Goal: Task Accomplishment & Management: Complete application form

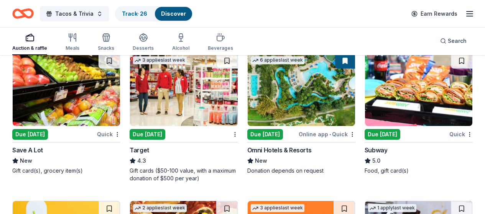
scroll to position [3740, 0]
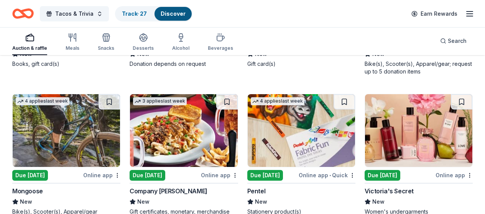
scroll to position [4506, 0]
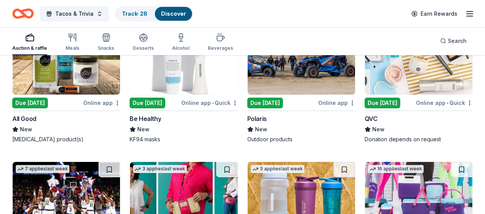
scroll to position [4918, 0]
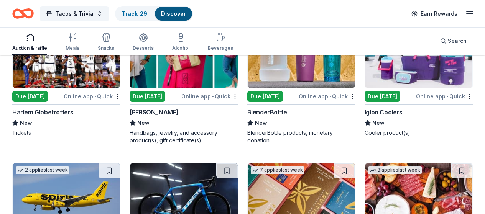
scroll to position [5040, 0]
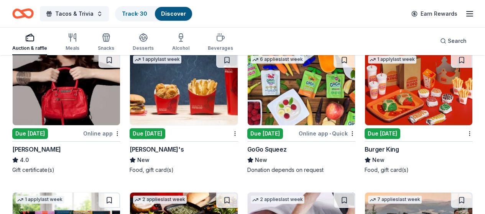
scroll to position [4197, 0]
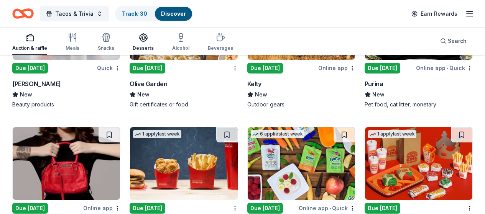
click at [145, 38] on icon "button" at bounding box center [143, 37] width 8 height 6
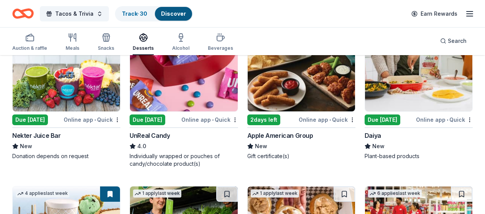
scroll to position [498, 0]
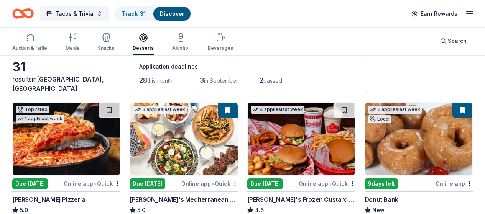
scroll to position [38, 0]
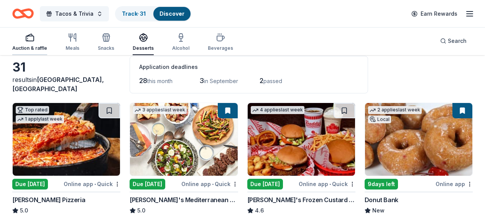
click at [40, 45] on div "Auction & raffle" at bounding box center [29, 42] width 35 height 18
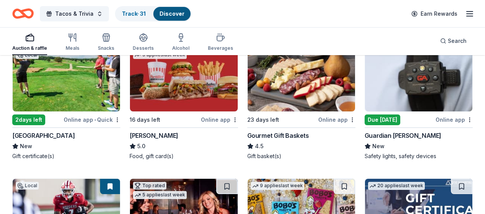
scroll to position [575, 0]
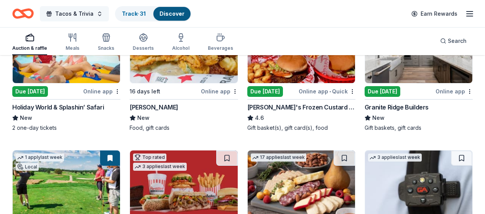
click at [94, 13] on span "Tacos & Trivia" at bounding box center [74, 13] width 38 height 9
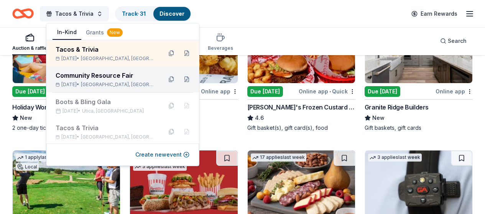
click at [103, 78] on div "Community Resource Fair" at bounding box center [106, 75] width 100 height 9
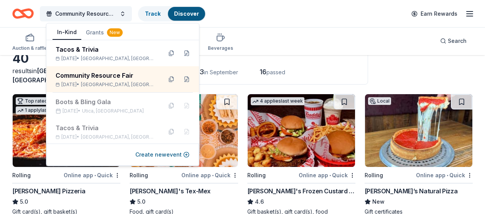
scroll to position [77, 0]
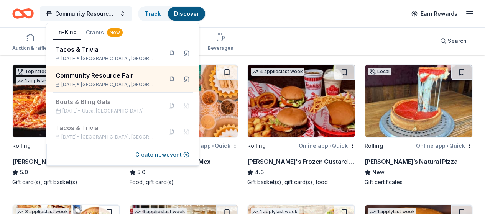
click at [336, 25] on div "Community Resource Fair Track Discover Earn Rewards" at bounding box center [242, 13] width 485 height 27
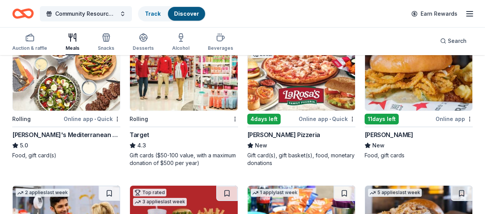
scroll to position [230, 0]
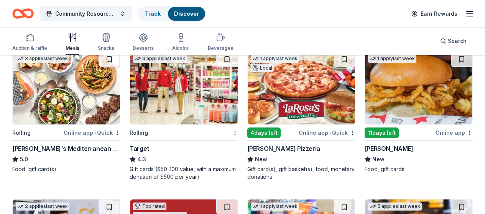
click at [365, 97] on img at bounding box center [418, 88] width 107 height 73
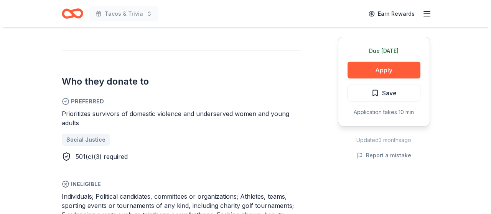
scroll to position [383, 0]
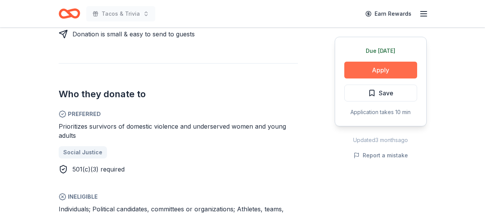
click at [377, 67] on button "Apply" at bounding box center [380, 70] width 73 height 17
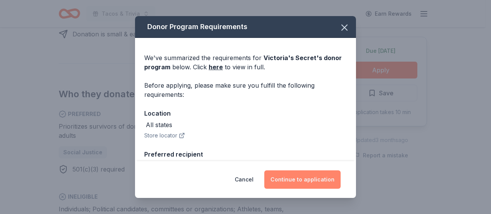
click at [314, 179] on button "Continue to application" at bounding box center [302, 180] width 76 height 18
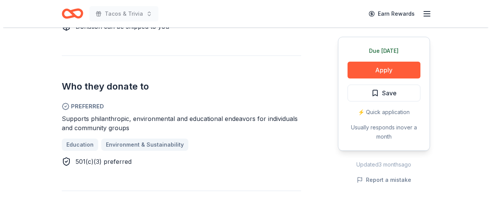
scroll to position [383, 0]
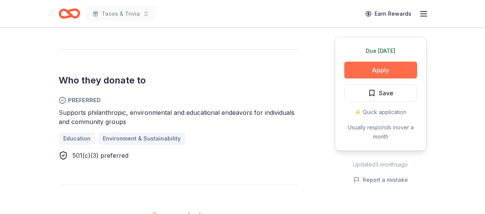
click at [386, 64] on button "Apply" at bounding box center [380, 70] width 73 height 17
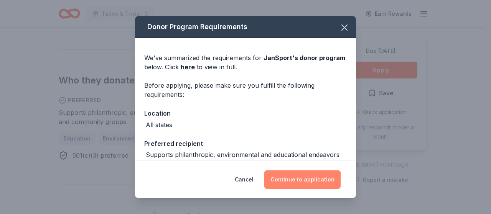
click at [310, 179] on button "Continue to application" at bounding box center [302, 180] width 76 height 18
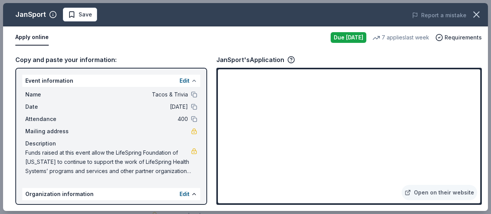
click at [191, 79] on button at bounding box center [194, 81] width 6 height 6
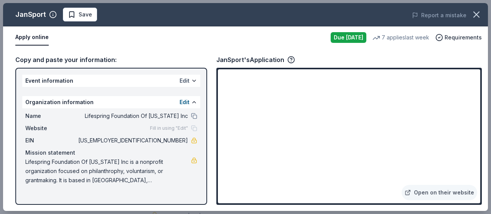
click at [187, 81] on button "Edit" at bounding box center [184, 80] width 10 height 9
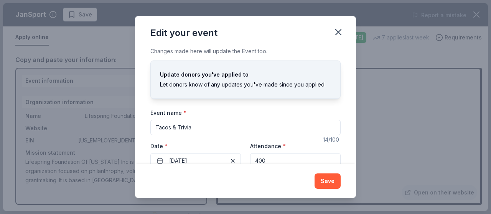
click at [288, 126] on input "Tacos & Trivia" at bounding box center [245, 127] width 190 height 15
click at [338, 31] on icon "button" at bounding box center [338, 32] width 11 height 11
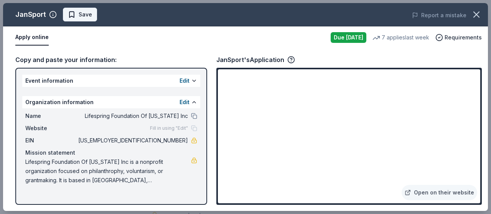
click at [84, 12] on span "Save" at bounding box center [85, 14] width 13 height 9
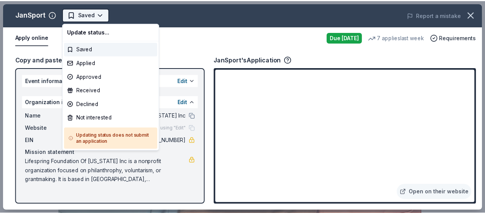
scroll to position [0, 0]
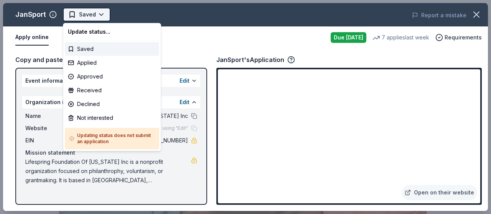
click at [102, 13] on body "Tacos & Trivia Saved Apply Due today Share JanSport New 7 applies last week app…" at bounding box center [242, 107] width 485 height 214
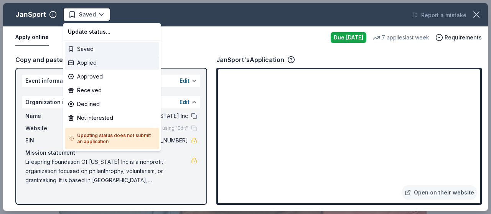
click at [97, 64] on div "Applied" at bounding box center [112, 63] width 94 height 14
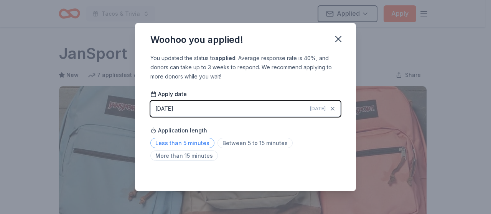
click at [185, 141] on span "Less than 5 minutes" at bounding box center [182, 143] width 64 height 10
click at [338, 40] on icon "button" at bounding box center [338, 39] width 11 height 11
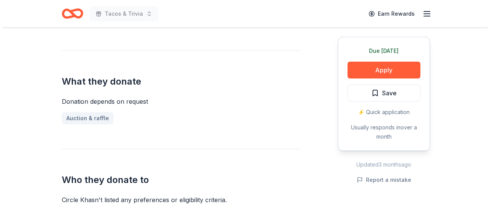
scroll to position [230, 0]
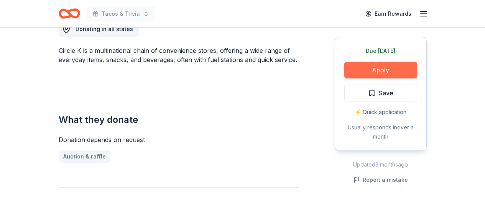
click at [380, 67] on button "Apply" at bounding box center [380, 70] width 73 height 17
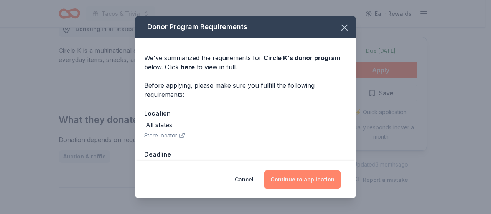
click at [309, 180] on button "Continue to application" at bounding box center [302, 180] width 76 height 18
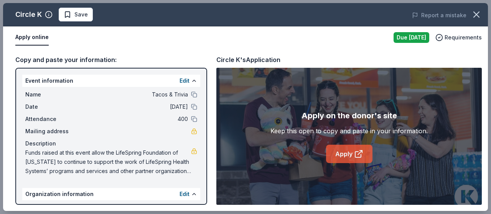
click at [358, 154] on icon at bounding box center [358, 153] width 9 height 9
click at [78, 15] on span "Save" at bounding box center [80, 14] width 13 height 9
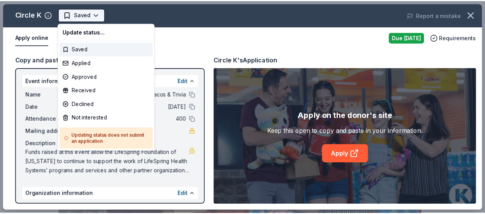
scroll to position [0, 0]
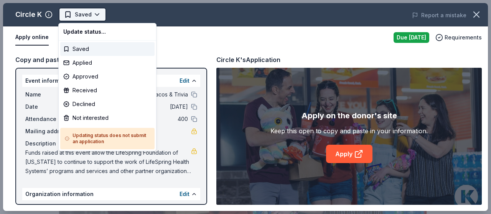
click at [96, 12] on body "Tacos & Trivia Saved Apply Due today Share Circle K New approval rate Share Don…" at bounding box center [242, 107] width 485 height 214
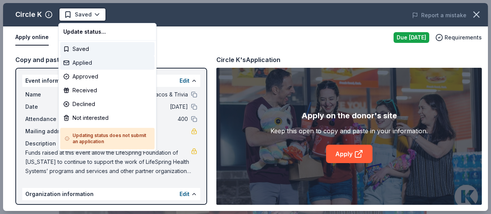
click at [95, 64] on div "Applied" at bounding box center [107, 63] width 94 height 14
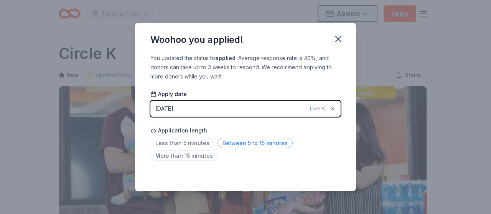
click at [232, 141] on span "Between 5 to 15 minutes" at bounding box center [254, 143] width 75 height 10
click at [337, 38] on icon "button" at bounding box center [337, 38] width 5 height 5
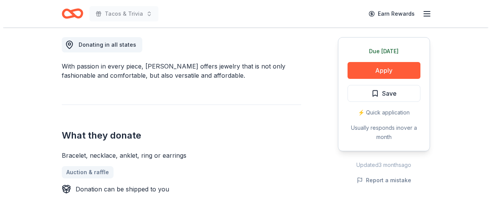
scroll to position [230, 0]
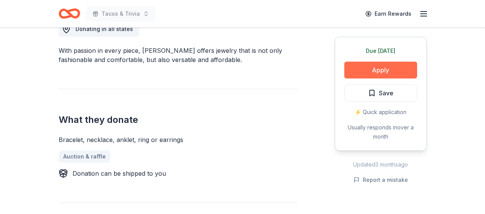
click at [396, 68] on button "Apply" at bounding box center [380, 70] width 73 height 17
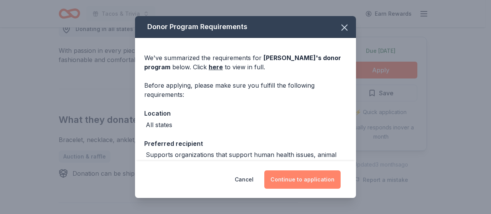
click at [315, 178] on button "Continue to application" at bounding box center [302, 180] width 76 height 18
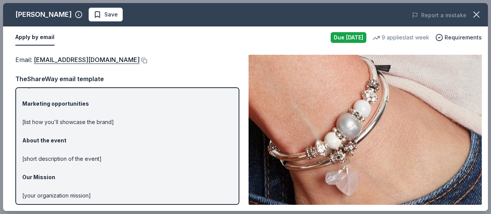
scroll to position [0, 0]
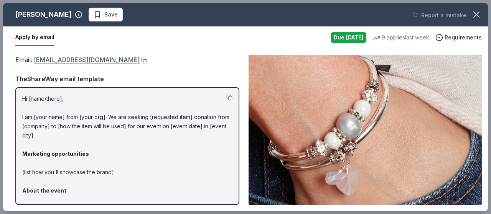
click at [96, 61] on link "[EMAIL_ADDRESS][DOMAIN_NAME]" at bounding box center [87, 60] width 106 height 10
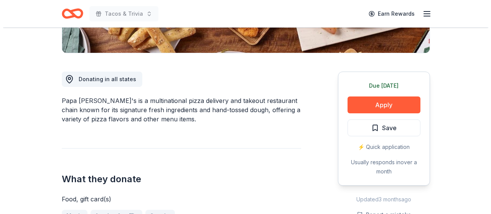
scroll to position [192, 0]
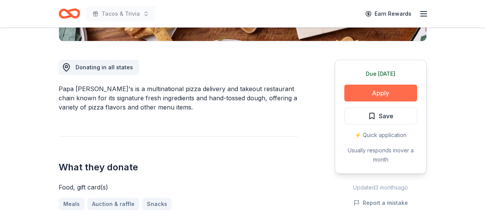
click at [384, 92] on button "Apply" at bounding box center [380, 93] width 73 height 17
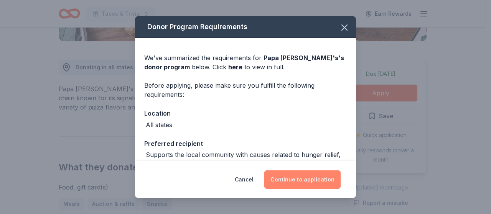
click at [315, 179] on button "Continue to application" at bounding box center [302, 180] width 76 height 18
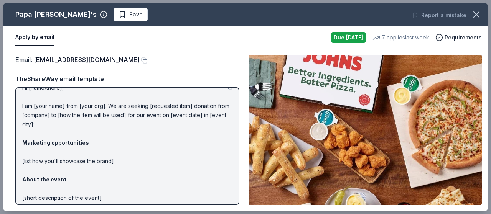
scroll to position [0, 0]
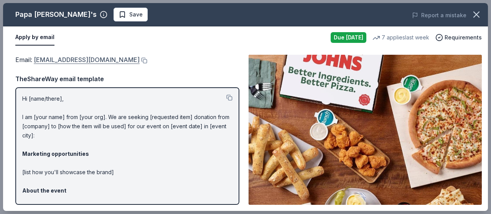
click at [83, 60] on link "foundation@papajohns.com" at bounding box center [87, 60] width 106 height 10
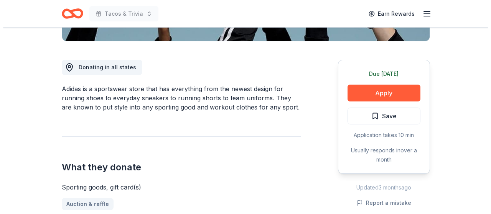
scroll to position [230, 0]
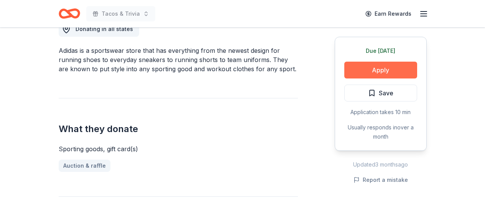
click at [386, 66] on button "Apply" at bounding box center [380, 70] width 73 height 17
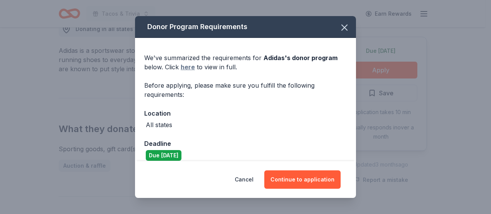
click at [188, 67] on link "here" at bounding box center [188, 66] width 14 height 9
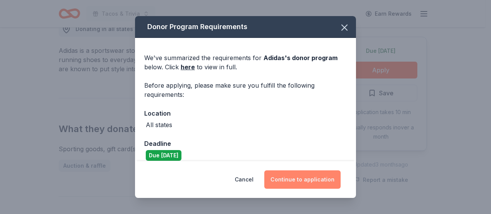
click at [312, 179] on button "Continue to application" at bounding box center [302, 180] width 76 height 18
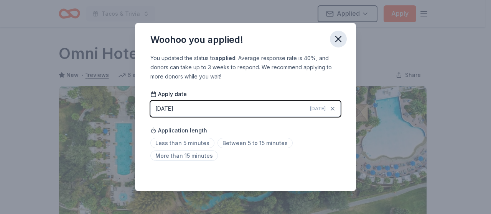
click at [339, 40] on icon "button" at bounding box center [337, 38] width 5 height 5
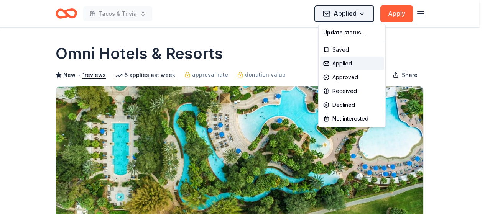
click at [365, 14] on html "Tacos & Trivia Applied Apply Due today Share Omni Hotels & Resorts New • 1 revi…" at bounding box center [242, 107] width 485 height 214
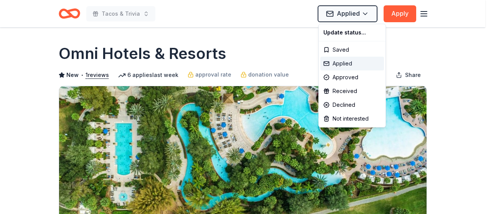
click at [349, 64] on div "Applied" at bounding box center [352, 64] width 64 height 14
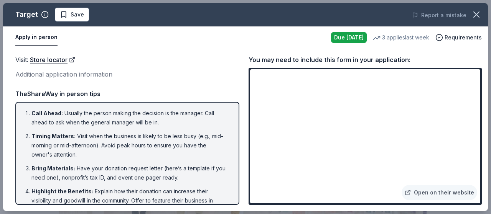
scroll to position [199, 0]
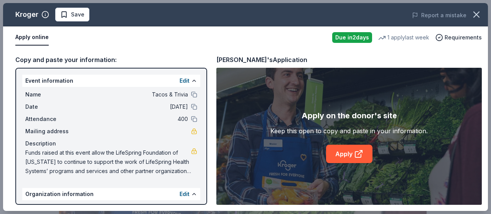
scroll to position [192, 0]
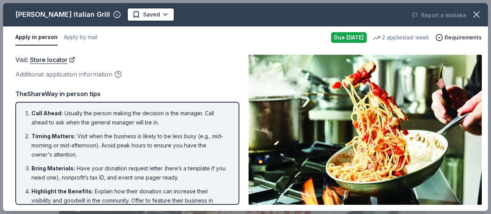
scroll to position [249, 0]
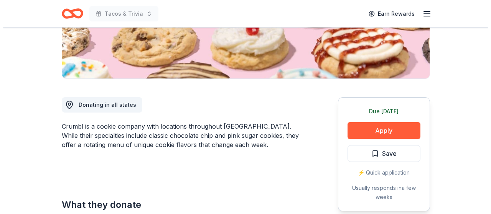
scroll to position [192, 0]
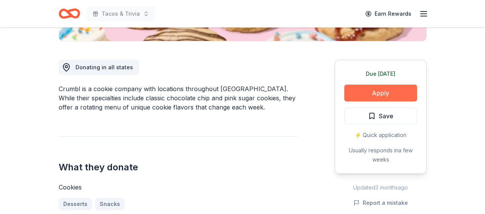
click at [378, 90] on button "Apply" at bounding box center [380, 93] width 73 height 17
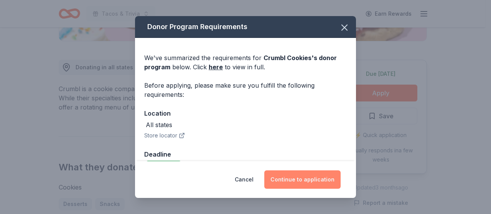
click at [309, 180] on button "Continue to application" at bounding box center [302, 180] width 76 height 18
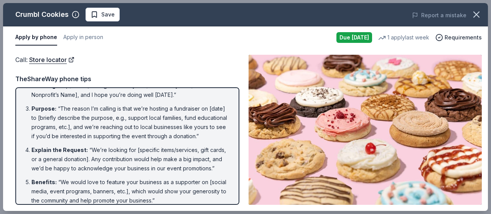
scroll to position [0, 0]
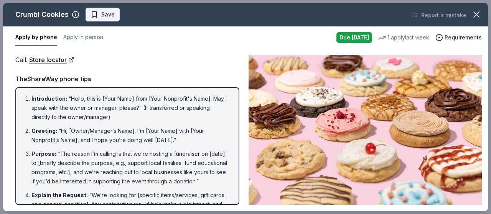
click at [103, 13] on span "Save" at bounding box center [107, 14] width 13 height 9
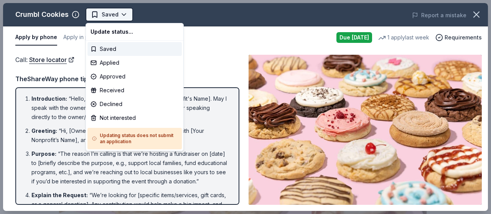
click at [123, 13] on body "Tacos & Trivia Saved Apply Due today Share Crumbl Cookies 4.0 • 4 reviews 1 app…" at bounding box center [242, 107] width 485 height 214
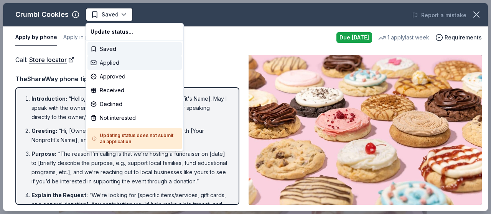
click at [120, 63] on div "Applied" at bounding box center [134, 63] width 94 height 14
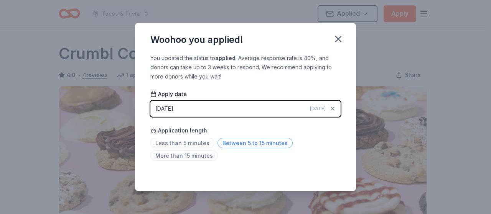
click at [240, 142] on span "Between 5 to 15 minutes" at bounding box center [254, 143] width 75 height 10
click at [335, 41] on icon "button" at bounding box center [338, 39] width 11 height 11
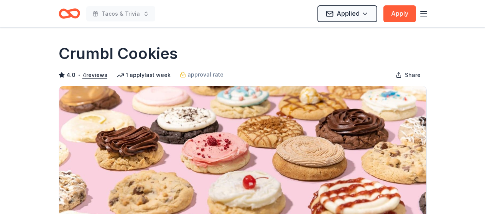
click at [70, 14] on icon "Home" at bounding box center [73, 14] width 12 height 8
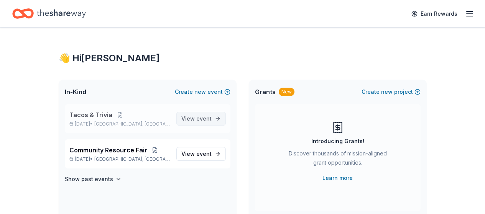
click at [193, 122] on span "View event" at bounding box center [196, 118] width 30 height 9
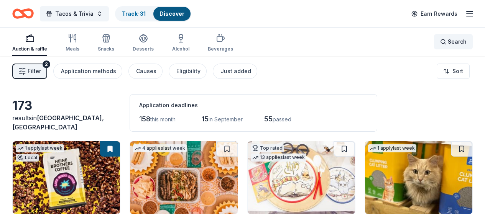
click at [440, 41] on div "Search" at bounding box center [453, 41] width 26 height 9
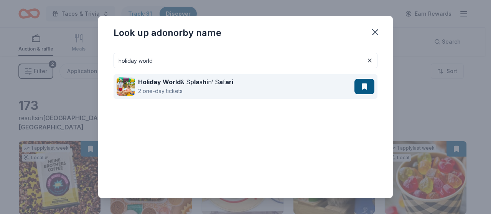
type input "holiday world"
click at [205, 86] on strong "hi" at bounding box center [204, 82] width 5 height 8
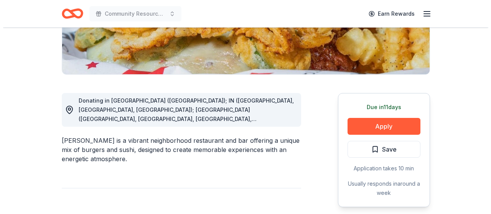
scroll to position [192, 0]
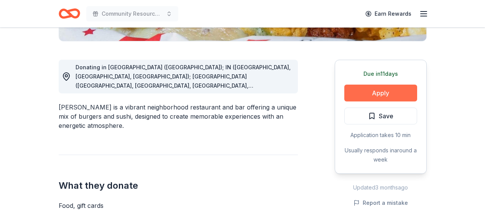
click at [364, 90] on button "Apply" at bounding box center [380, 93] width 73 height 17
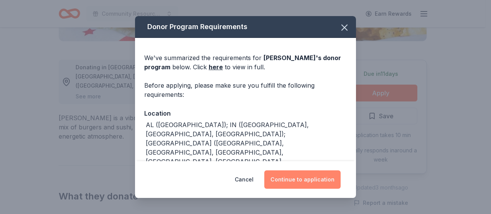
click at [314, 181] on button "Continue to application" at bounding box center [302, 180] width 76 height 18
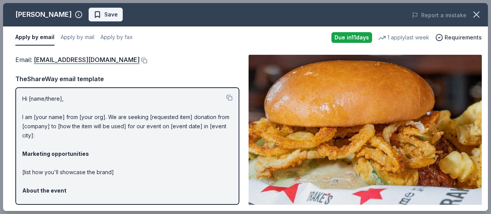
click at [104, 13] on span "Save" at bounding box center [110, 14] width 13 height 9
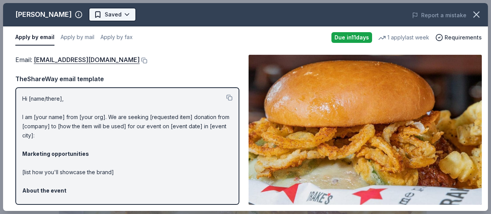
click at [98, 14] on body "Community Resource Fair Earn Rewards Due in 11 days Share Drake's New 1 apply l…" at bounding box center [242, 107] width 485 height 214
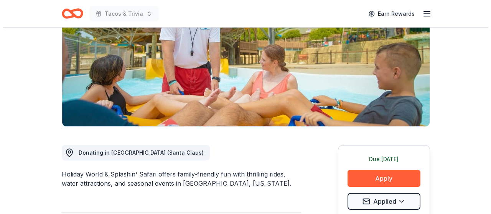
scroll to position [153, 0]
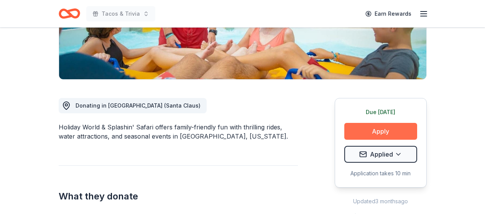
click at [379, 129] on button "Apply" at bounding box center [380, 131] width 73 height 17
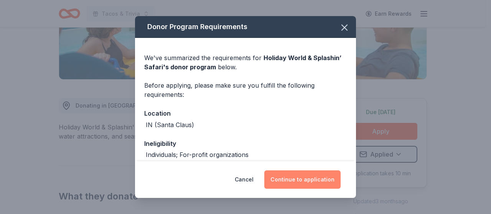
click at [314, 182] on button "Continue to application" at bounding box center [302, 180] width 76 height 18
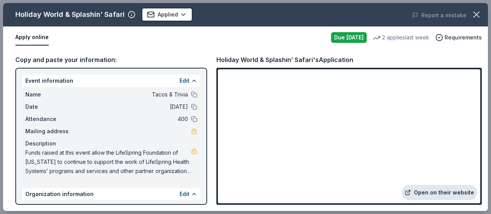
click at [444, 194] on link "Open on their website" at bounding box center [438, 192] width 75 height 15
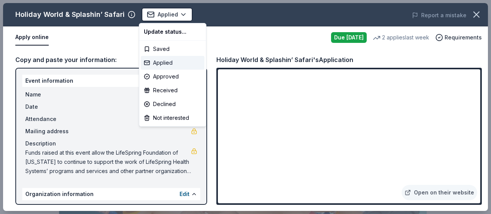
click at [160, 61] on div "Applied" at bounding box center [173, 63] width 64 height 14
